Goal: Information Seeking & Learning: Find specific fact

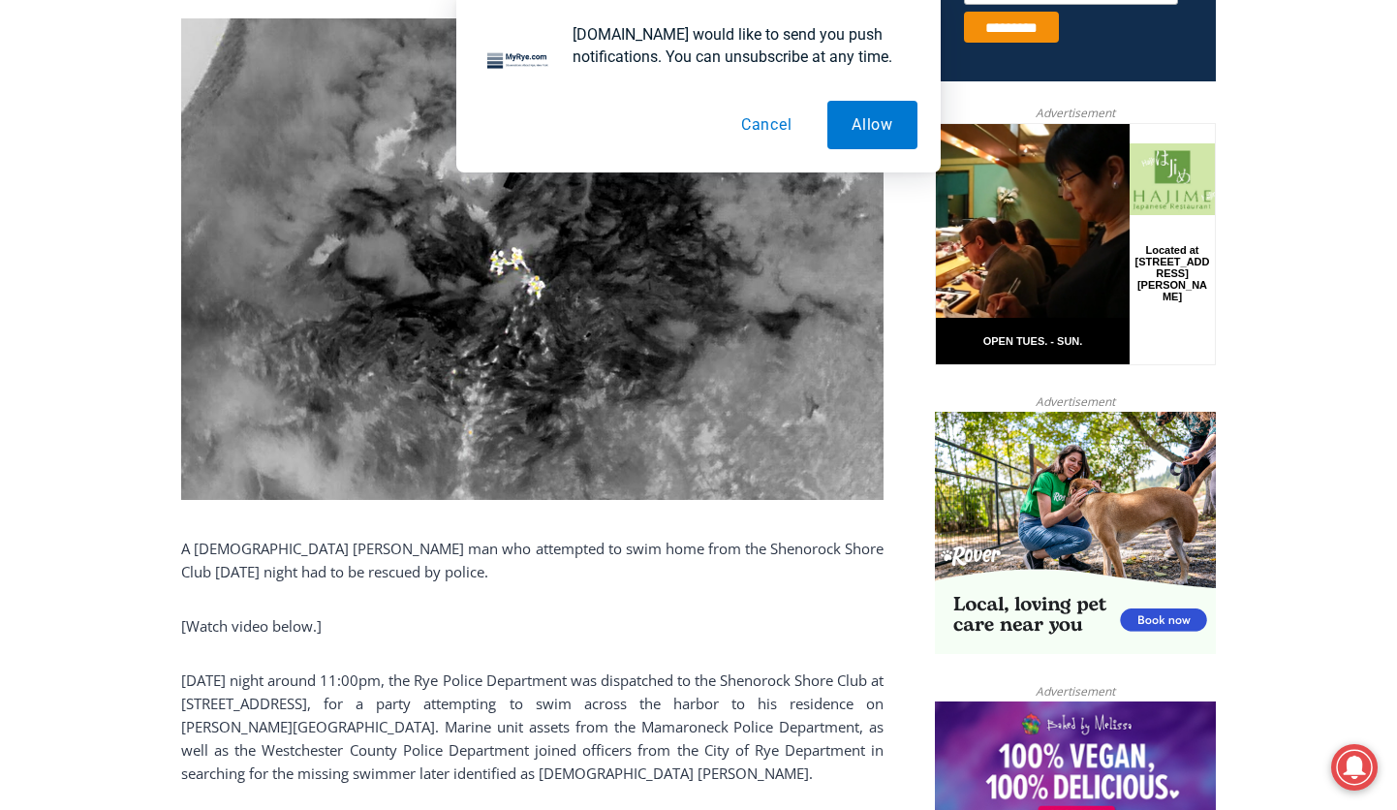
scroll to position [1163, 0]
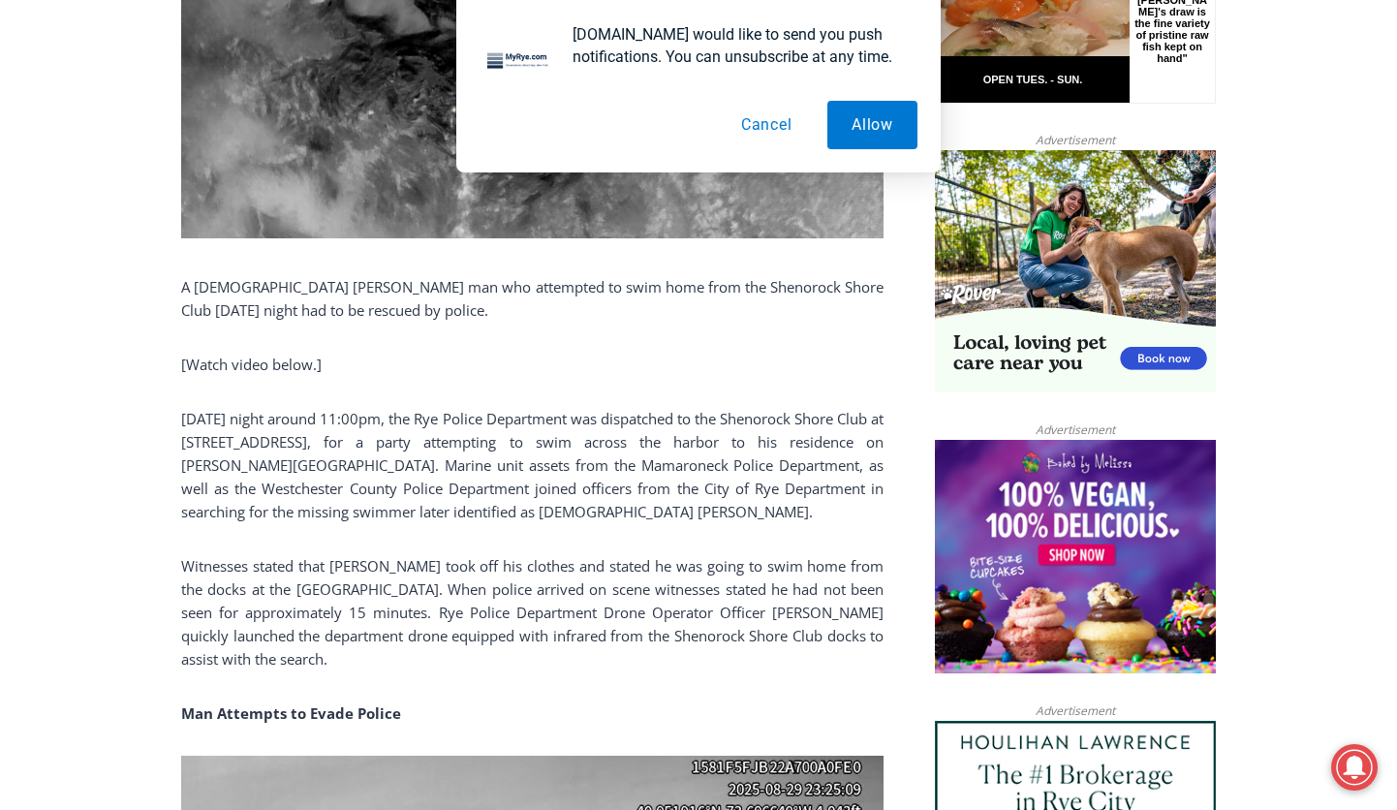
click at [759, 125] on button "Cancel" at bounding box center [767, 125] width 100 height 48
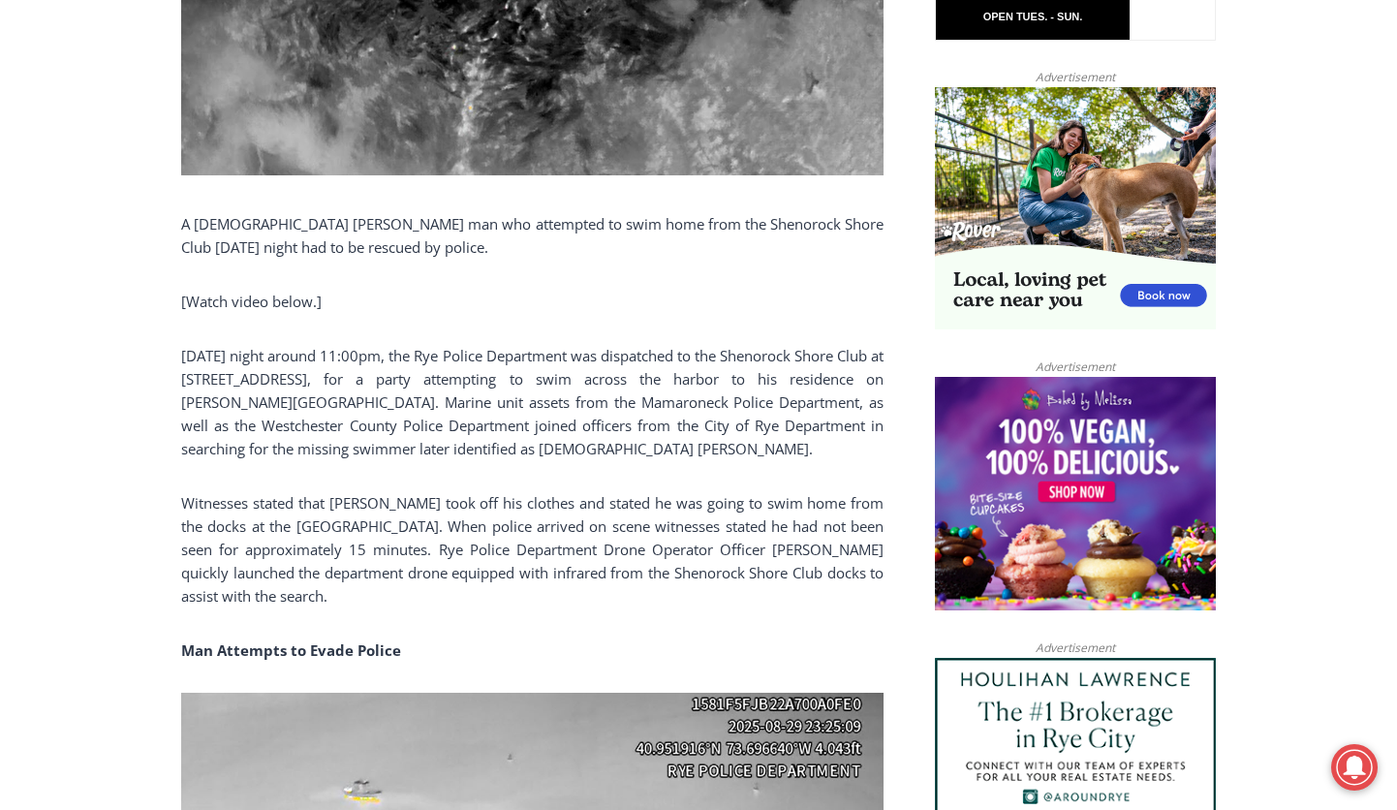
scroll to position [1260, 0]
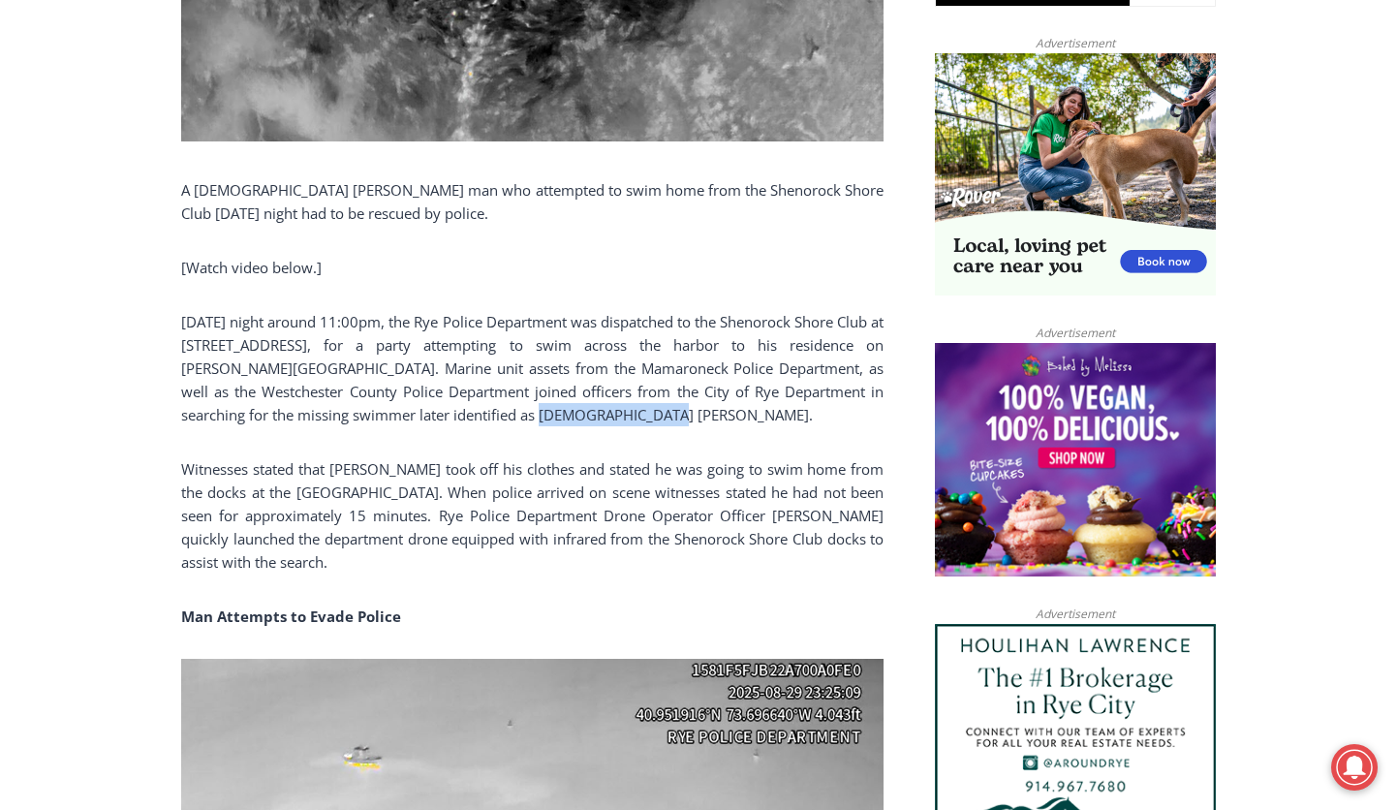
drag, startPoint x: 447, startPoint y: 421, endPoint x: 566, endPoint y: 414, distance: 119.4
click at [566, 414] on p "[DATE] night around 11:00pm, the Rye Police Department was dispatched to the Sh…" at bounding box center [532, 368] width 702 height 116
copy p "[PERSON_NAME]"
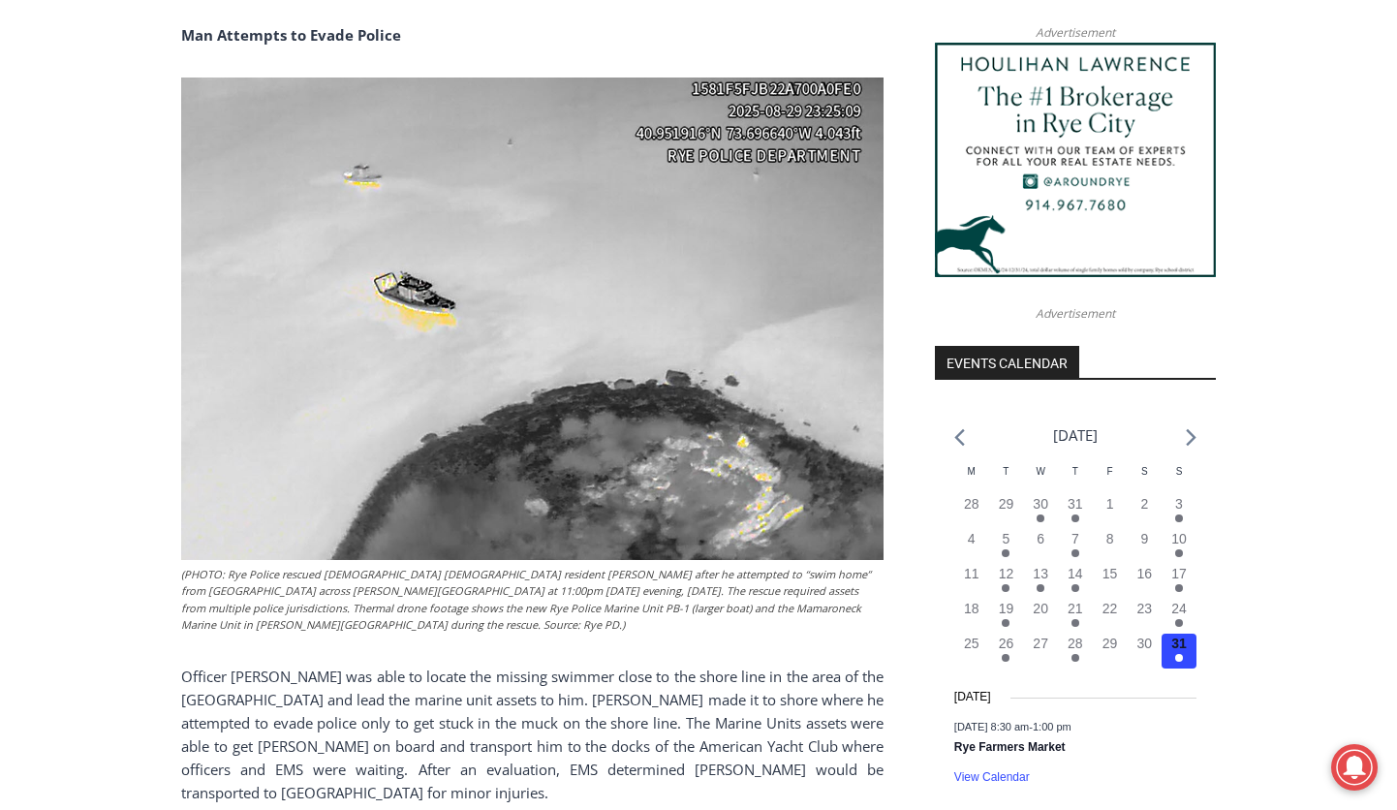
scroll to position [2035, 0]
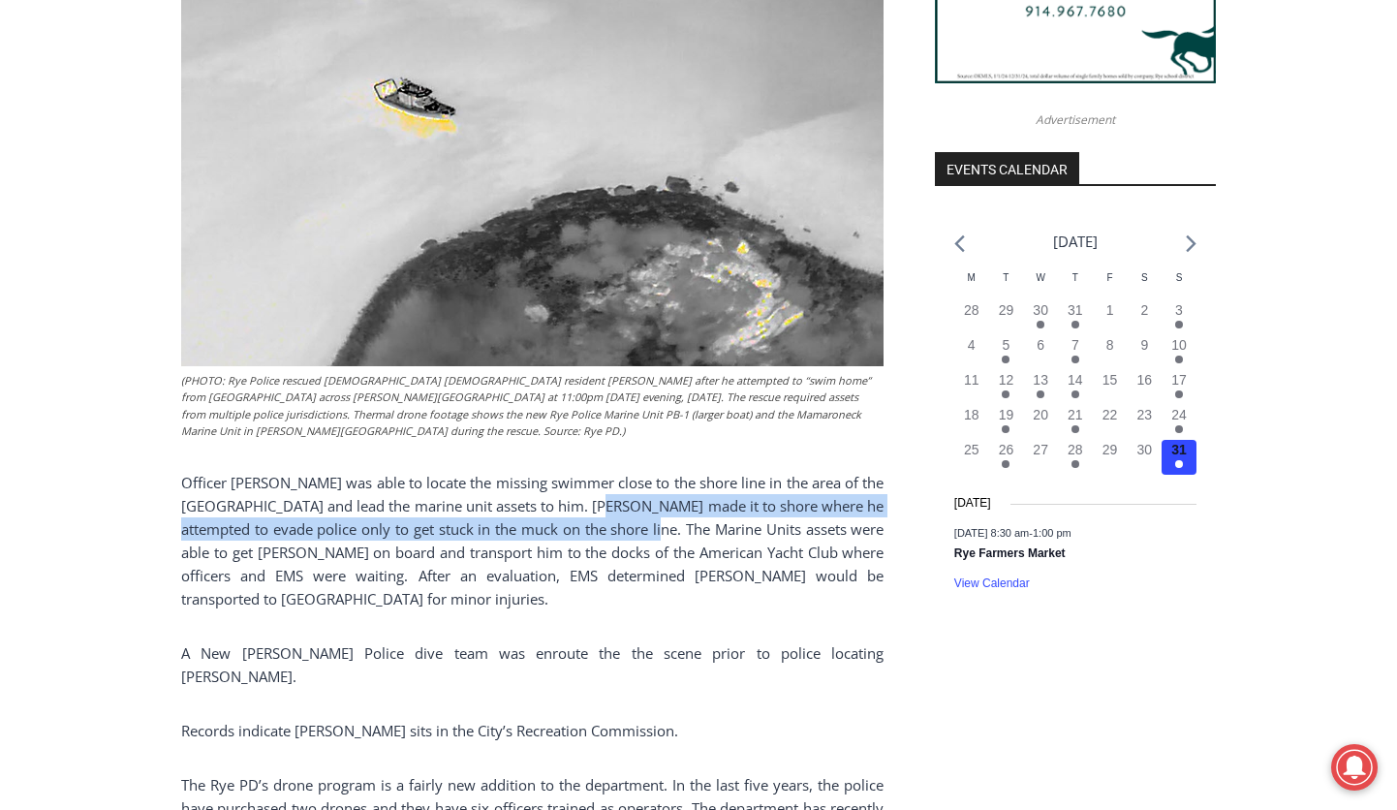
drag, startPoint x: 640, startPoint y: 505, endPoint x: 678, endPoint y: 533, distance: 47.1
click at [678, 533] on p "Officer [PERSON_NAME] was able to locate the missing swimmer close to the shore…" at bounding box center [532, 541] width 702 height 140
copy p "[PERSON_NAME] made it to shore where he attempted to evade police only to get s…"
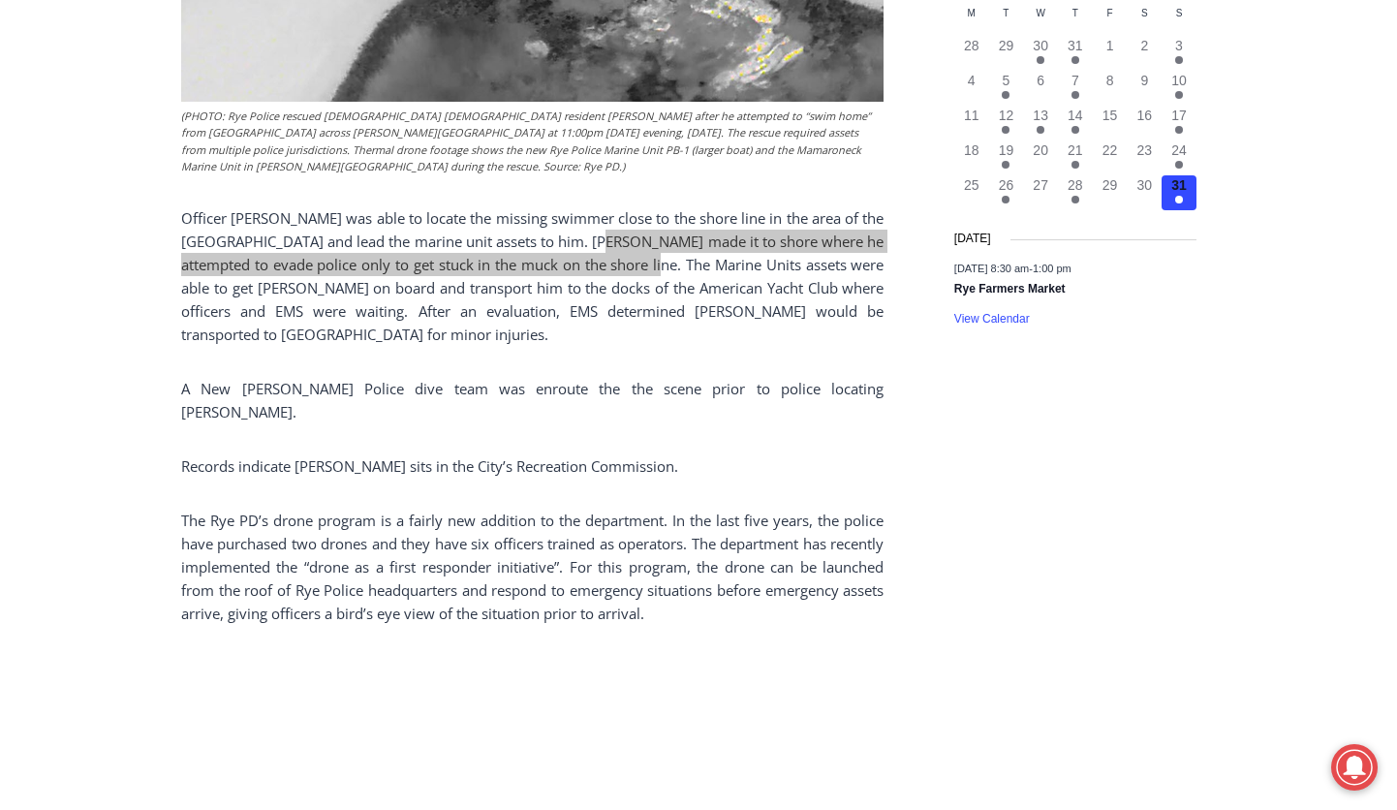
scroll to position [2326, 0]
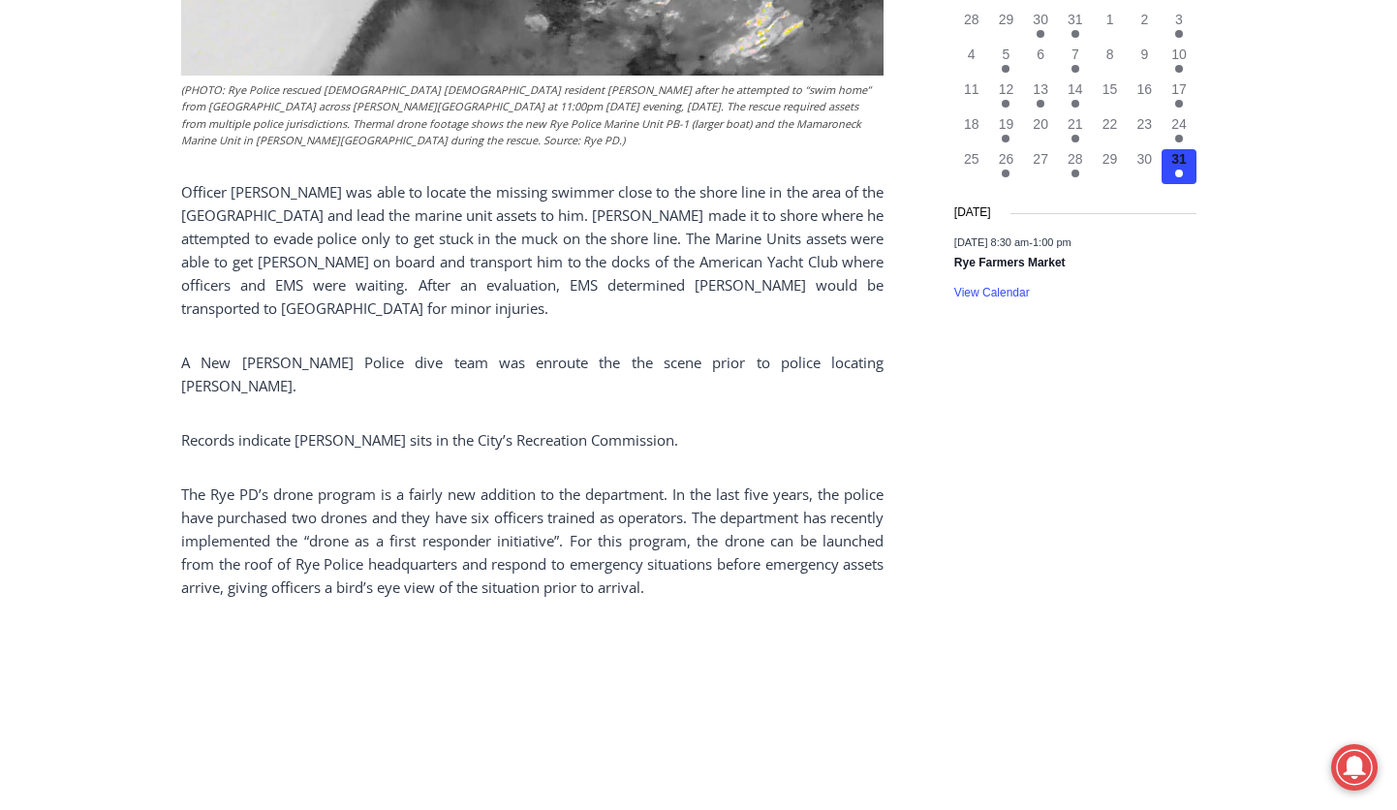
click at [633, 519] on p "The Rye PD’s drone program is a fairly new addition to the department. In the l…" at bounding box center [532, 541] width 702 height 116
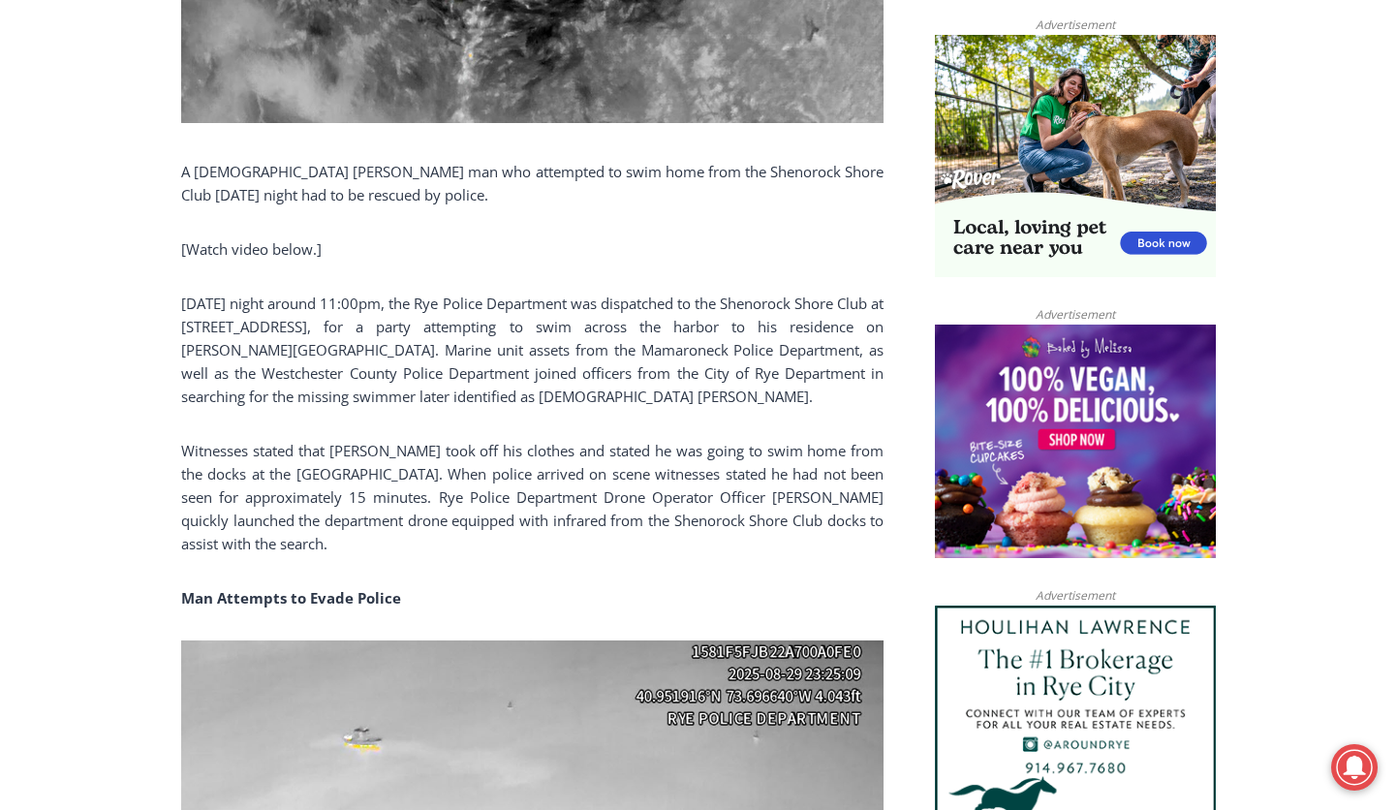
scroll to position [1066, 0]
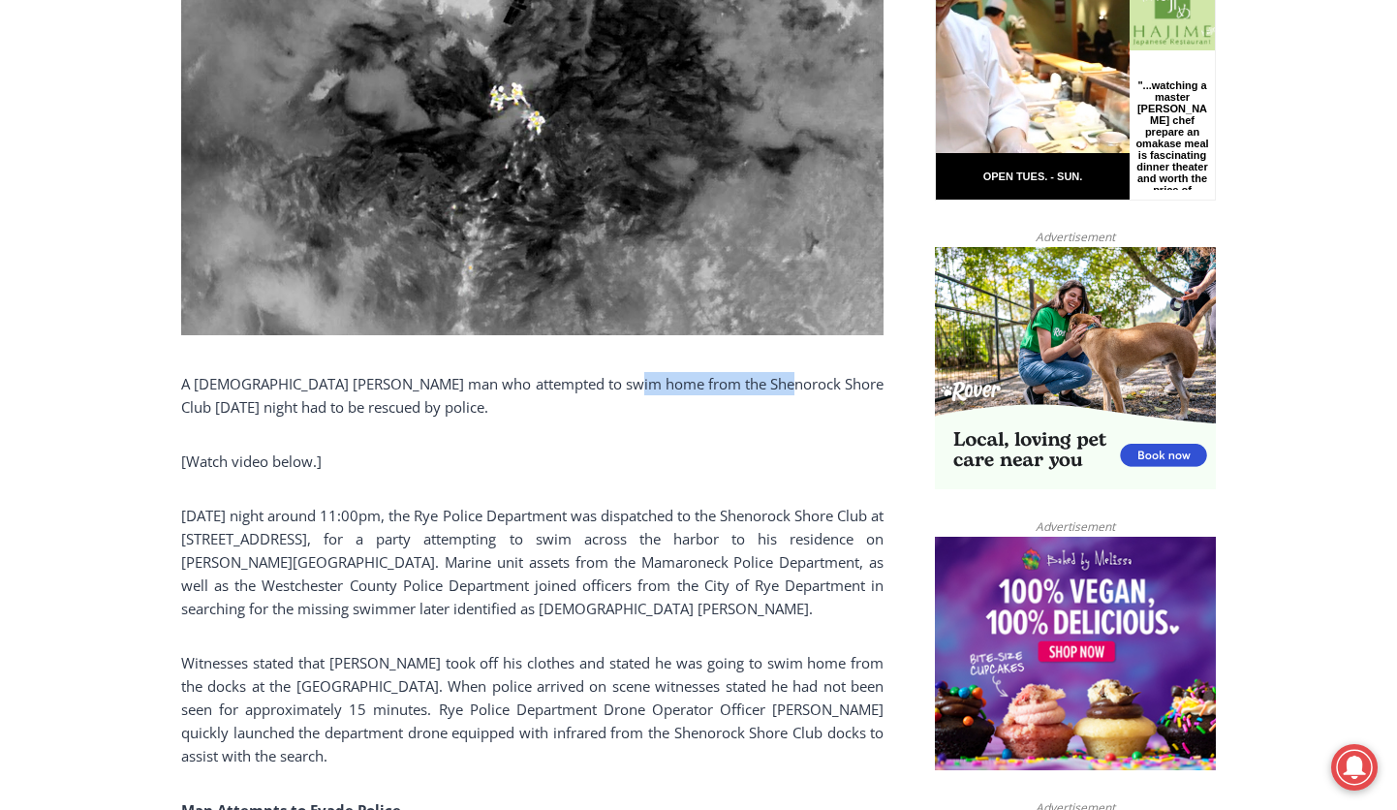
drag, startPoint x: 616, startPoint y: 385, endPoint x: 768, endPoint y: 388, distance: 152.2
click at [768, 388] on p "A [DEMOGRAPHIC_DATA] [PERSON_NAME] man who attempted to swim home from the Shen…" at bounding box center [532, 395] width 702 height 47
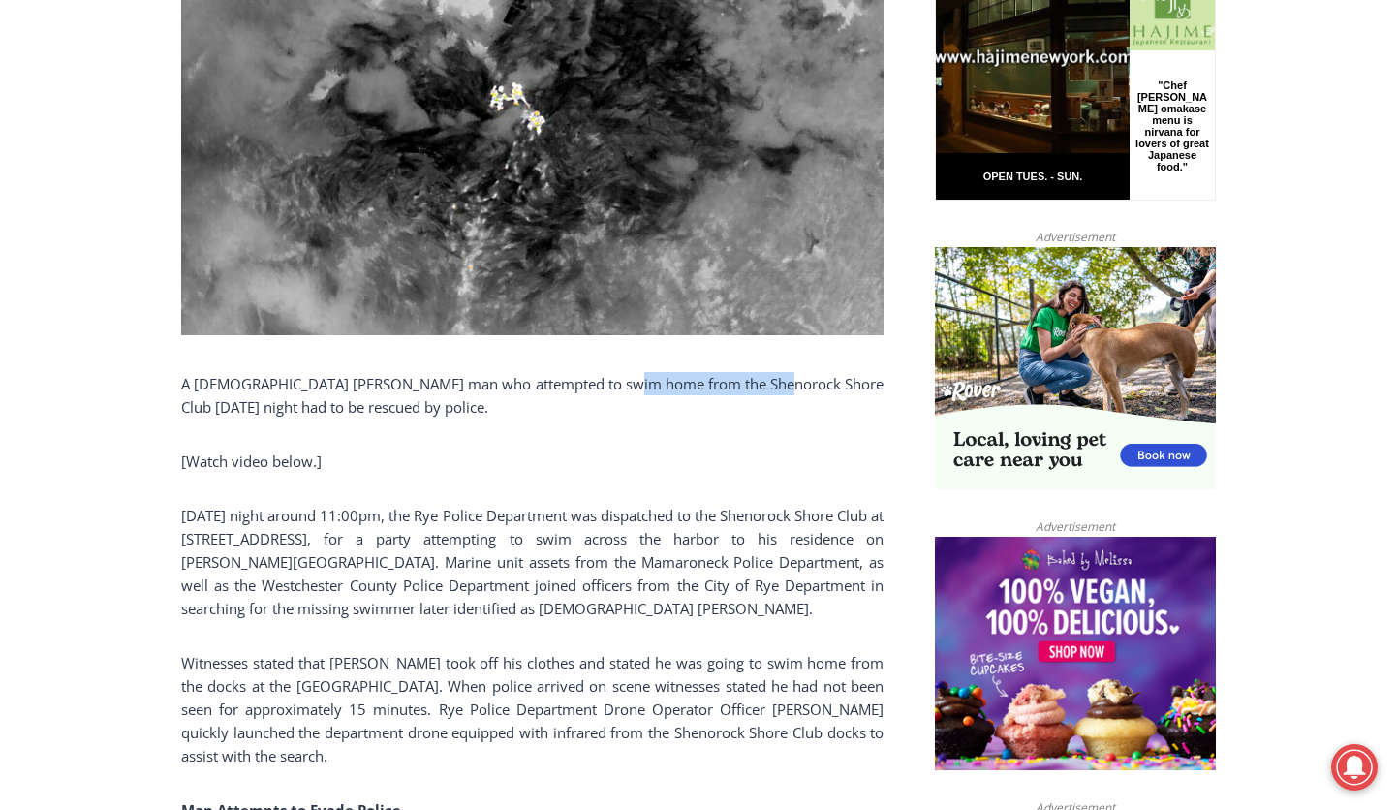
copy p "Shenorock Shore Club"
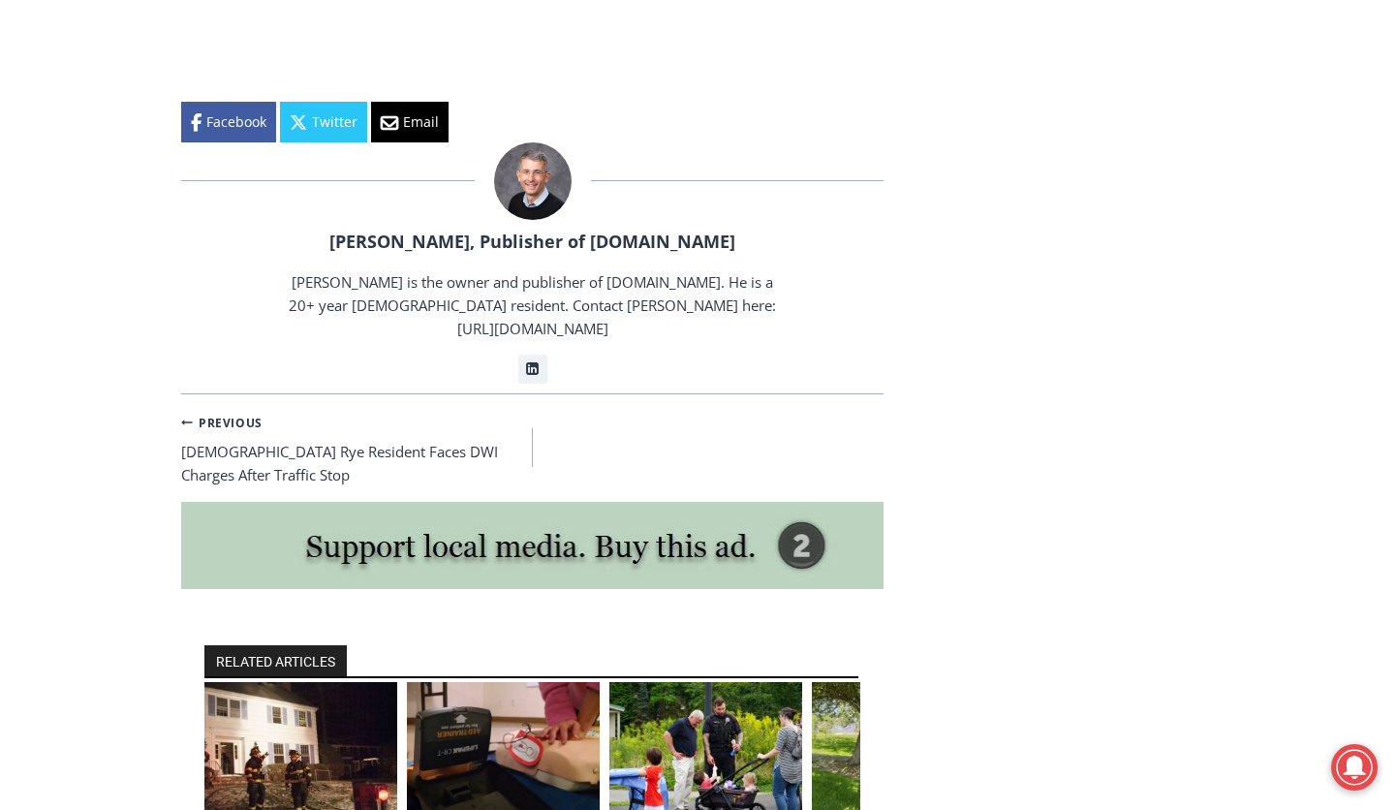
scroll to position [3198, 0]
